Goal: Task Accomplishment & Management: Manage account settings

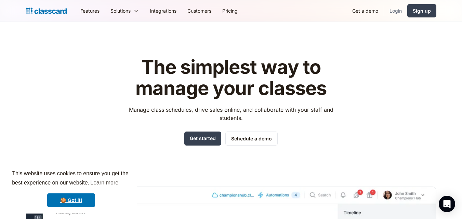
click at [395, 11] on link "Login" at bounding box center [395, 10] width 23 height 15
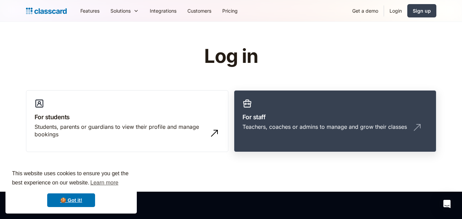
click at [322, 99] on link "For staff Teachers, coaches or admins to manage and grow their classes" at bounding box center [335, 121] width 203 height 62
